Goal: Transaction & Acquisition: Purchase product/service

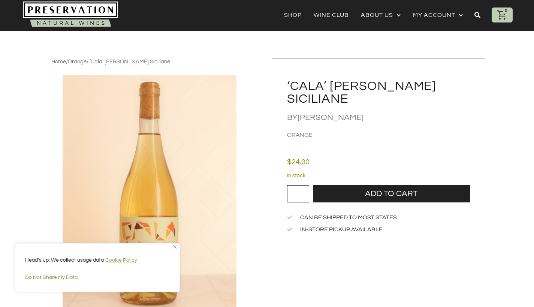
click at [175, 246] on img "Close" at bounding box center [174, 246] width 3 height 3
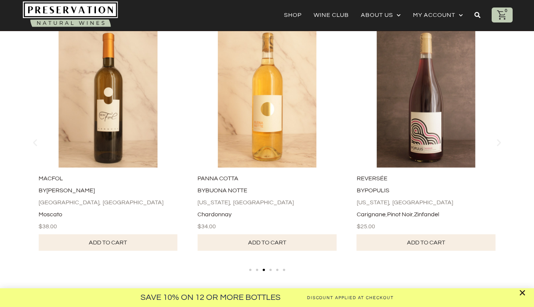
scroll to position [617, 0]
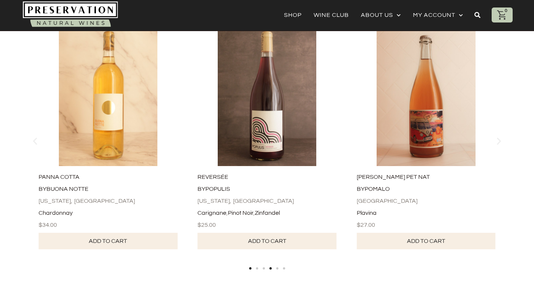
click at [250, 267] on span "Go to slide 1" at bounding box center [250, 268] width 2 height 2
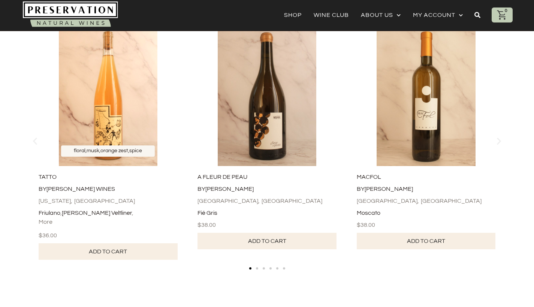
click at [134, 157] on img "1 / 6" at bounding box center [108, 97] width 148 height 138
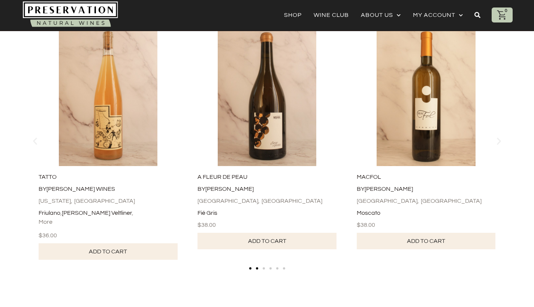
click at [258, 269] on span "Go to slide 2" at bounding box center [257, 268] width 2 height 2
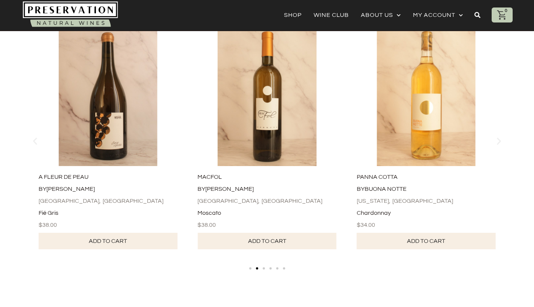
click at [388, 189] on link "Buona Notte" at bounding box center [386, 189] width 42 height 6
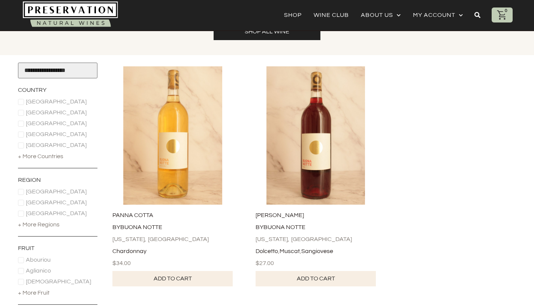
scroll to position [69, 0]
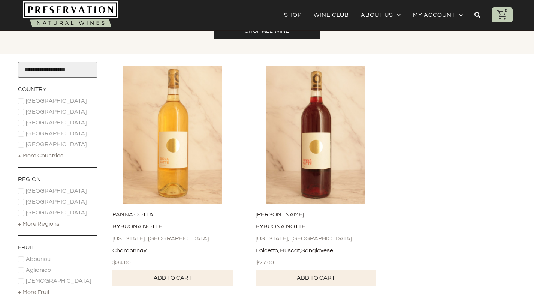
click at [138, 232] on div "Panna Cotta By Buona Notte Oregon , United States Chardonnay More $ 34.00 Add t…" at bounding box center [173, 247] width 128 height 78
click at [136, 224] on link "Buona Notte" at bounding box center [141, 226] width 42 height 6
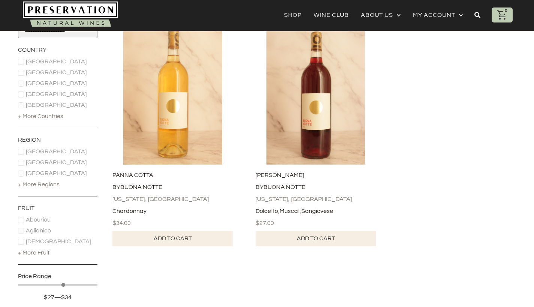
scroll to position [109, 0]
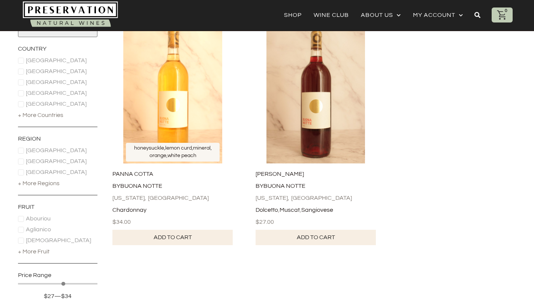
click at [165, 150] on div "honeysuckle , lemon curd , mineral , orange , white peach" at bounding box center [173, 152] width 94 height 18
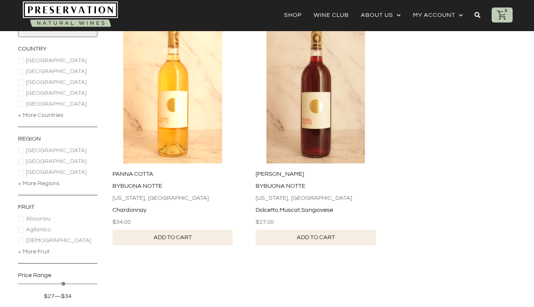
click at [167, 134] on img at bounding box center [173, 94] width 128 height 138
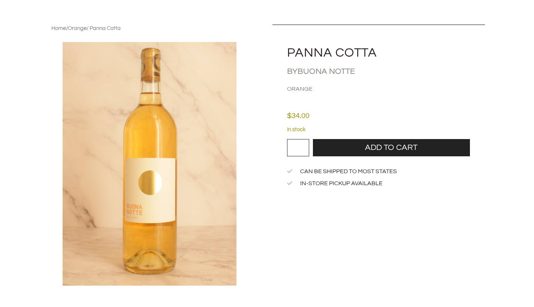
scroll to position [30, 0]
